Goal: Transaction & Acquisition: Purchase product/service

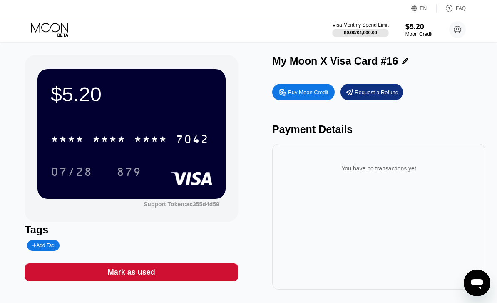
click at [70, 31] on icon at bounding box center [50, 29] width 39 height 15
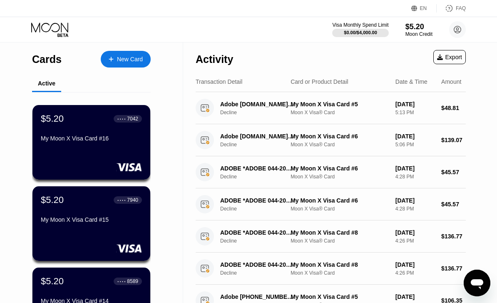
click at [134, 60] on div "New Card" at bounding box center [130, 59] width 26 height 7
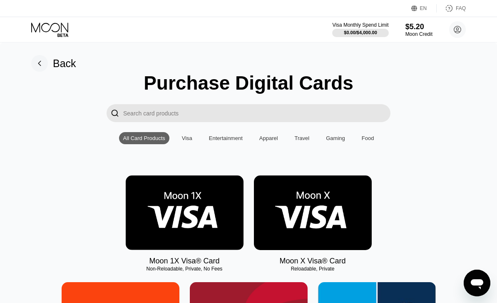
click at [320, 222] on img at bounding box center [313, 212] width 118 height 75
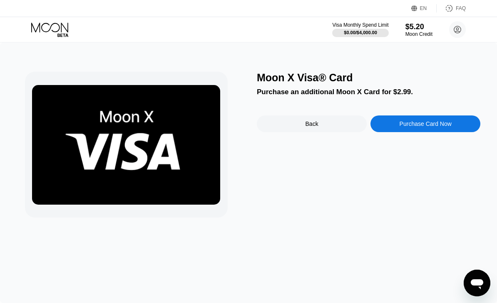
click at [410, 132] on div "Purchase Card Now" at bounding box center [425, 123] width 110 height 17
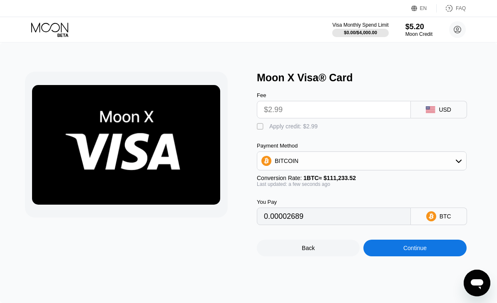
click at [258, 129] on div "" at bounding box center [261, 126] width 8 height 8
type input "0"
click at [405, 251] on div "Continue" at bounding box center [414, 247] width 23 height 7
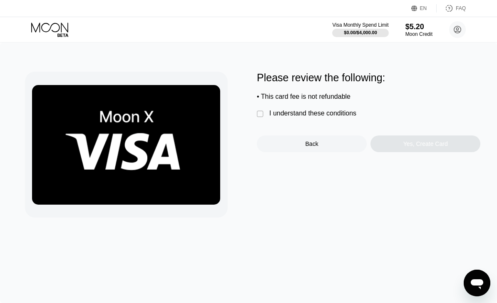
click at [264, 118] on div " I understand these conditions" at bounding box center [309, 113] width 104 height 9
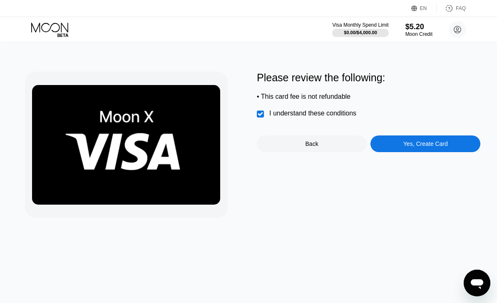
click at [403, 144] on div "Yes, Create Card" at bounding box center [425, 143] width 45 height 7
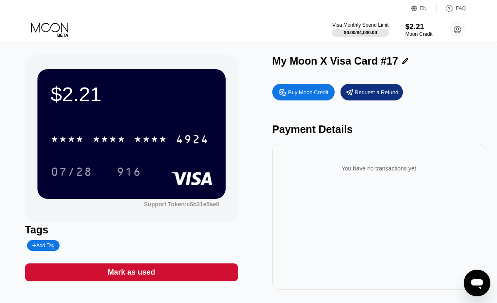
click at [160, 146] on div "* * * *" at bounding box center [150, 140] width 33 height 13
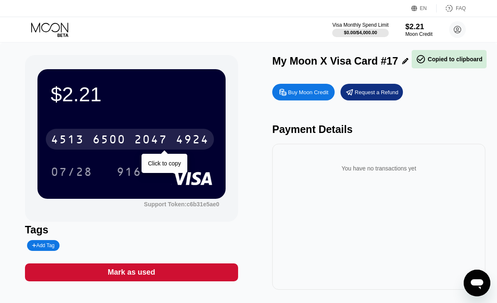
click at [57, 28] on icon at bounding box center [50, 29] width 39 height 15
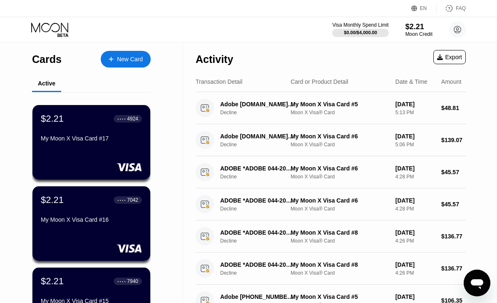
click at [122, 154] on div "$2.21 ● ● ● ● 4924 My Moon X Visa Card #17" at bounding box center [91, 142] width 118 height 75
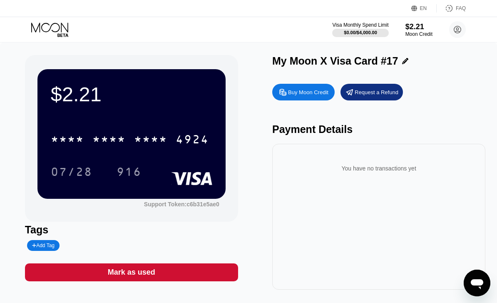
click at [178, 130] on div "* * * * * * * * * * * * 4924" at bounding box center [130, 139] width 168 height 21
